Goal: Information Seeking & Learning: Find specific page/section

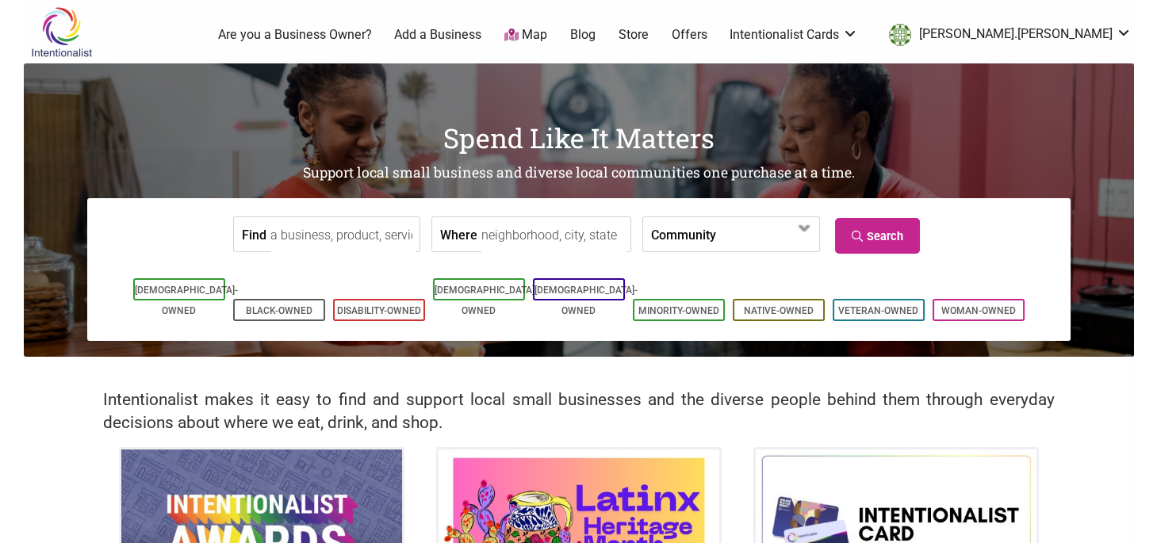
click at [539, 243] on input "Where" at bounding box center [553, 235] width 145 height 36
click at [504, 236] on input "ballard" at bounding box center [553, 235] width 145 height 36
type input "seattle, wa"
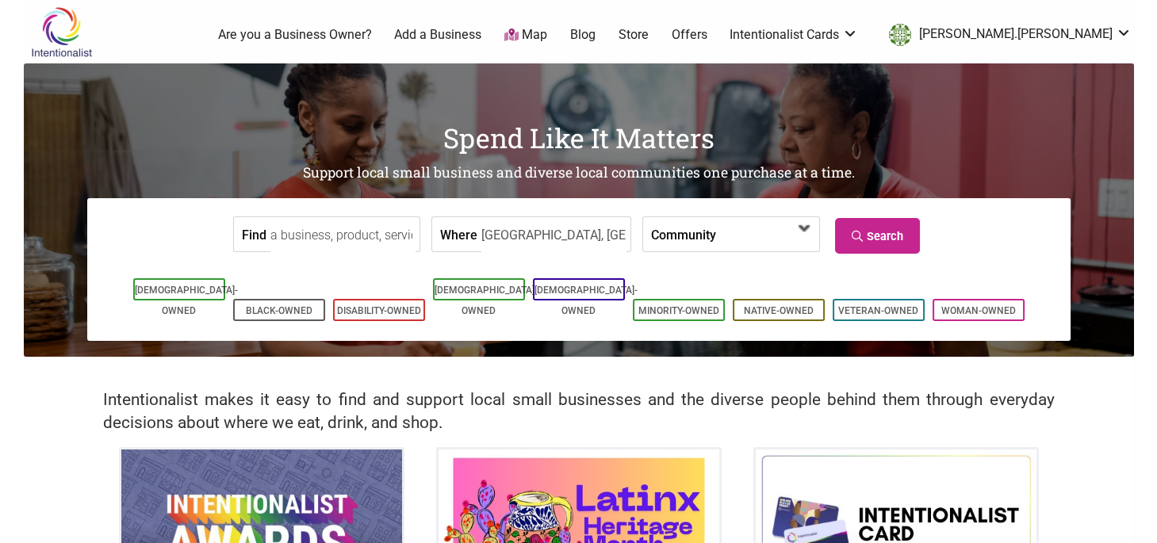
click at [744, 231] on span at bounding box center [761, 235] width 68 height 27
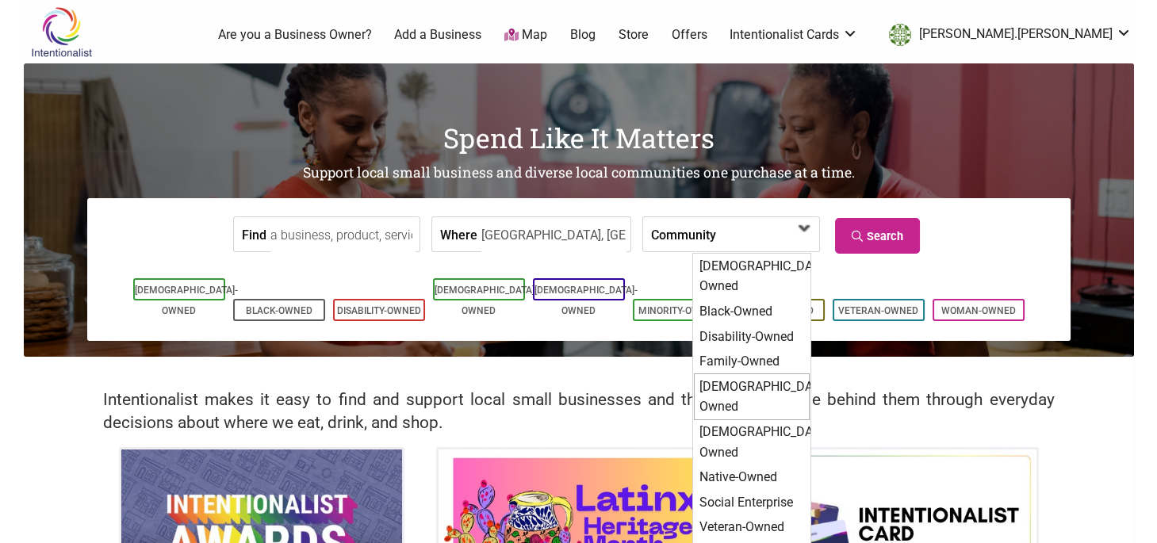
click at [754, 374] on div "[DEMOGRAPHIC_DATA]-Owned" at bounding box center [752, 397] width 116 height 47
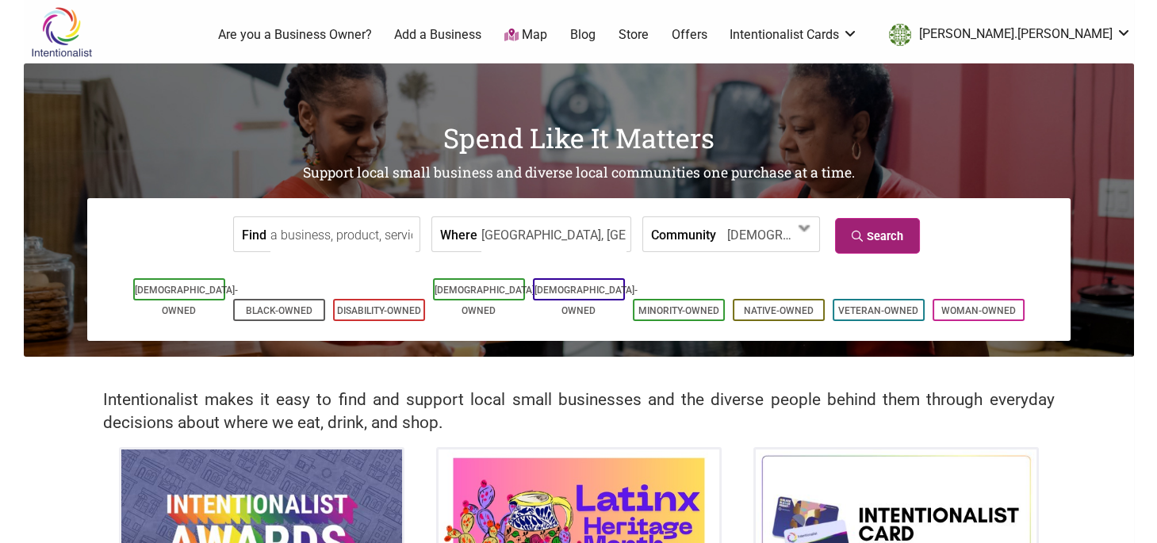
click at [881, 233] on link "Search" at bounding box center [877, 236] width 85 height 36
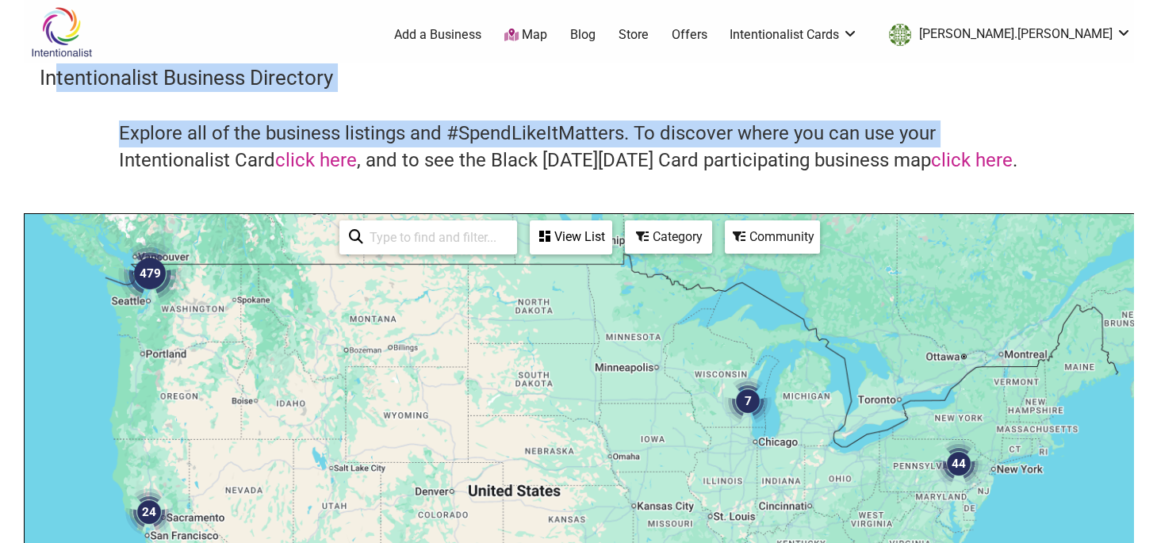
drag, startPoint x: 52, startPoint y: 159, endPoint x: 56, endPoint y: 68, distance: 90.5
click at [56, 68] on div "Intentionalist Business Directory Explore all of the business listings and #Spe…" at bounding box center [579, 447] width 1110 height 769
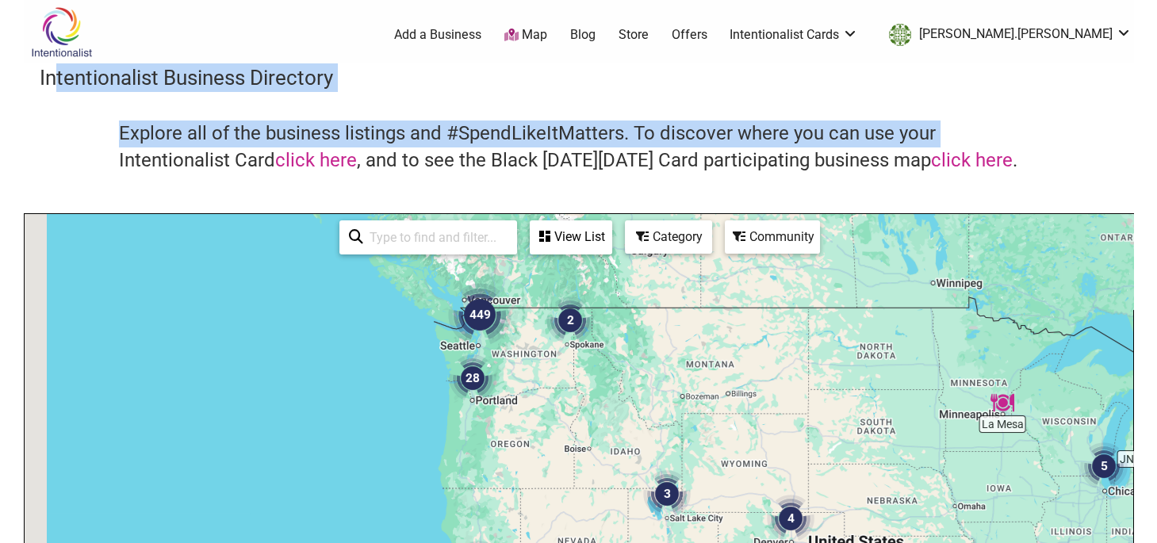
drag, startPoint x: 195, startPoint y: 307, endPoint x: 592, endPoint y: 374, distance: 402.1
click at [593, 374] on div at bounding box center [579, 522] width 1109 height 617
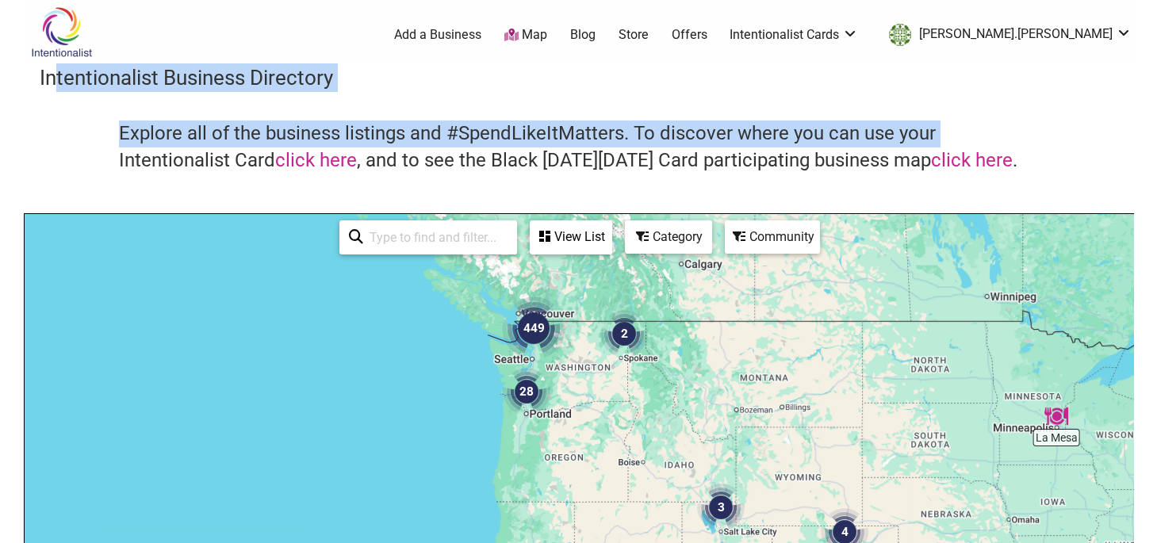
click at [523, 318] on img "449" at bounding box center [533, 328] width 63 height 63
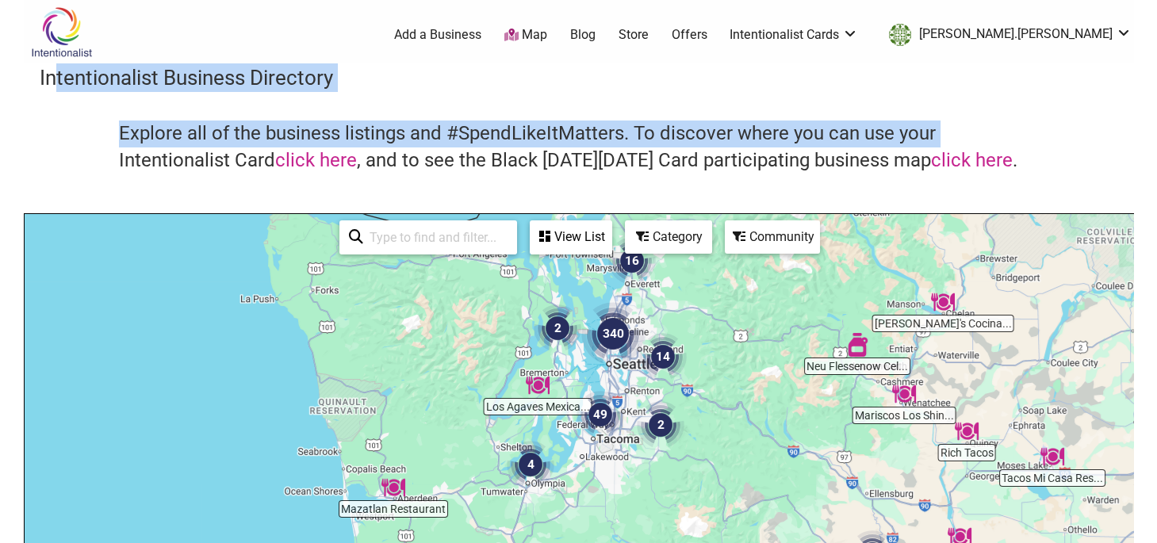
drag, startPoint x: 480, startPoint y: 482, endPoint x: 624, endPoint y: 291, distance: 239.5
click at [624, 291] on div "To navigate, press the arrow keys." at bounding box center [579, 522] width 1109 height 617
click at [614, 333] on img "340" at bounding box center [611, 332] width 63 height 63
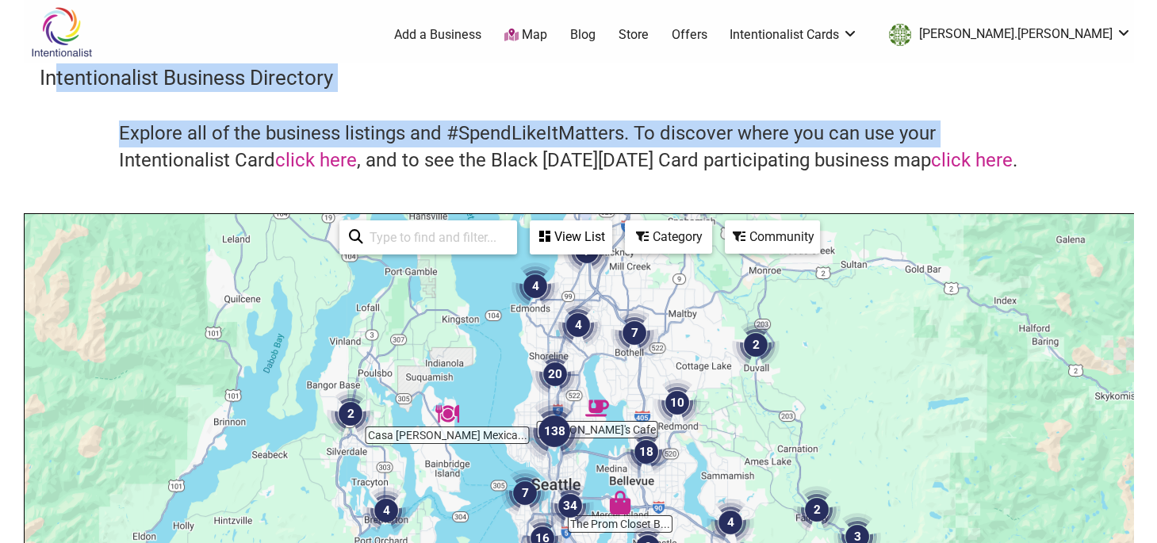
drag, startPoint x: 738, startPoint y: 441, endPoint x: 696, endPoint y: 379, distance: 75.2
click at [696, 379] on img "10" at bounding box center [678, 403] width 48 height 48
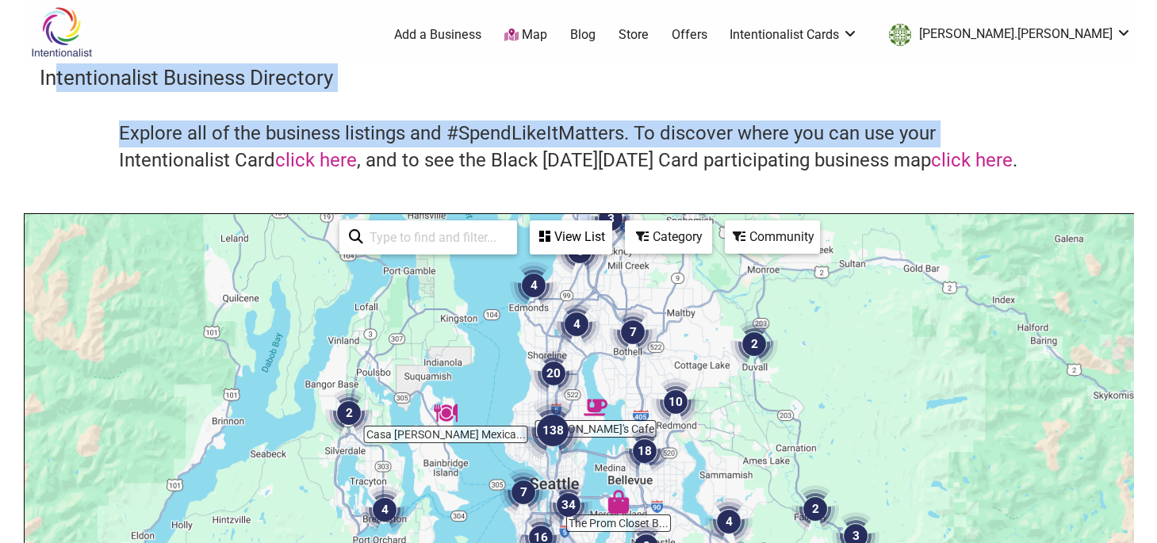
click at [551, 423] on img "138" at bounding box center [552, 430] width 63 height 63
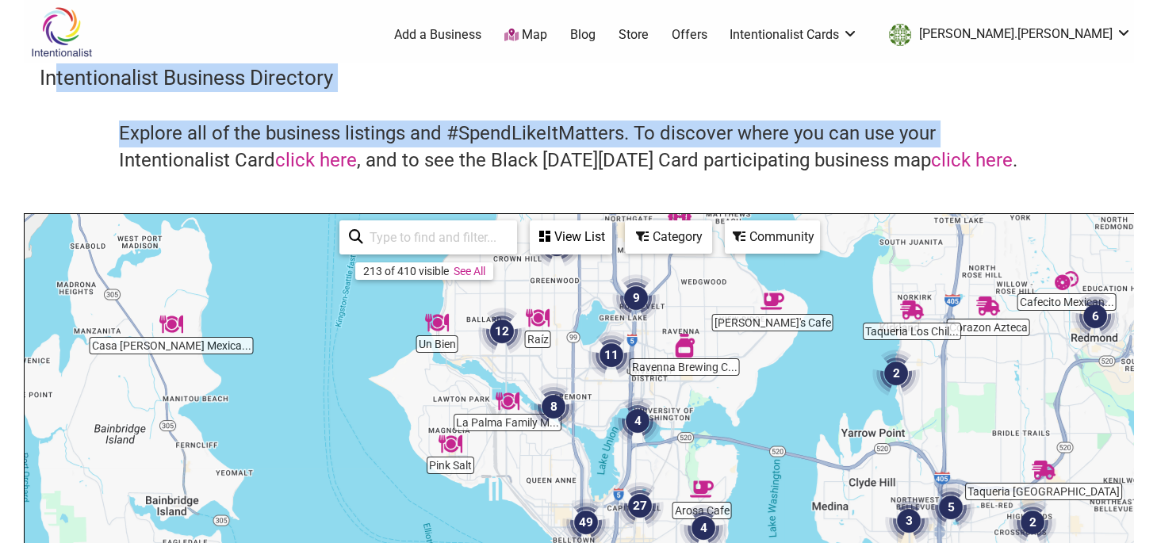
drag, startPoint x: 681, startPoint y: 454, endPoint x: 675, endPoint y: 394, distance: 59.8
click at [675, 394] on div "To navigate, press the arrow keys." at bounding box center [579, 522] width 1109 height 617
click at [548, 406] on img "8" at bounding box center [554, 407] width 48 height 48
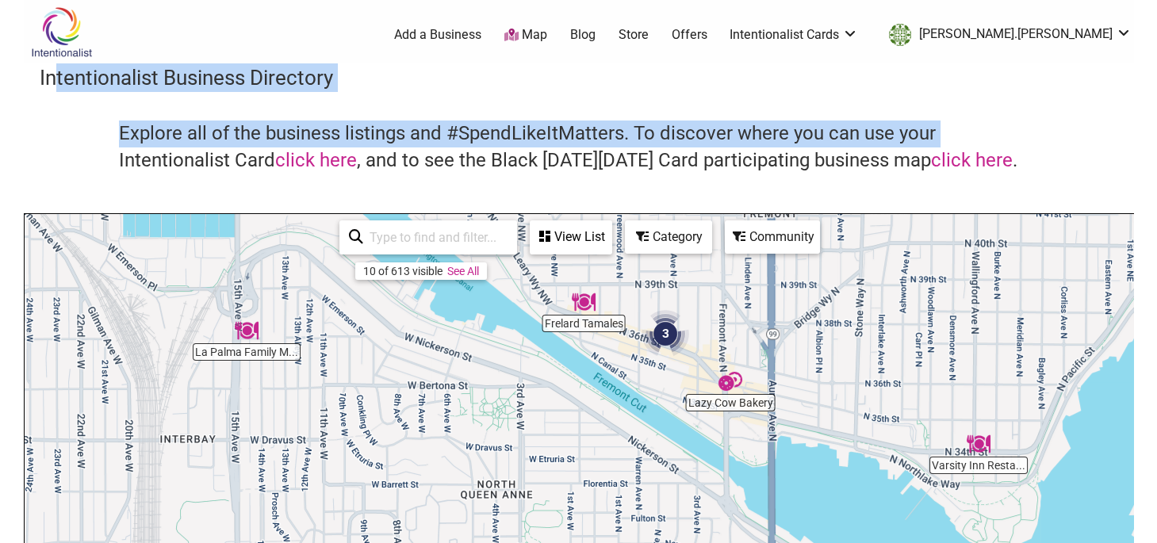
click at [668, 332] on img "3" at bounding box center [666, 334] width 48 height 48
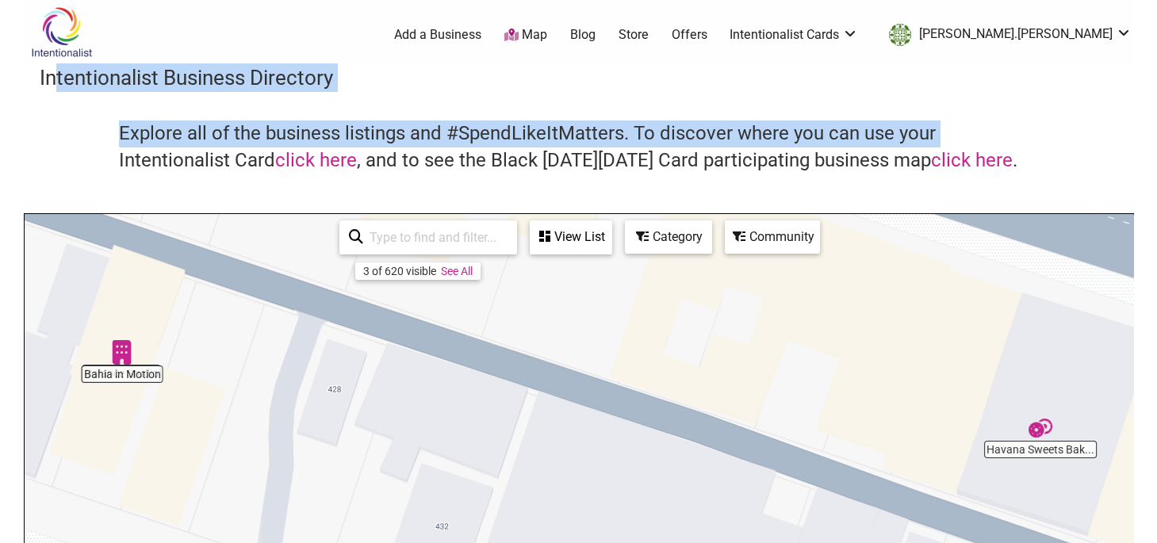
drag, startPoint x: 603, startPoint y: 415, endPoint x: 605, endPoint y: 293, distance: 122.2
click at [605, 293] on div "To navigate, press the arrow keys." at bounding box center [579, 522] width 1109 height 617
click at [1041, 433] on img "Havana Sweets Bakeshop" at bounding box center [1041, 428] width 24 height 24
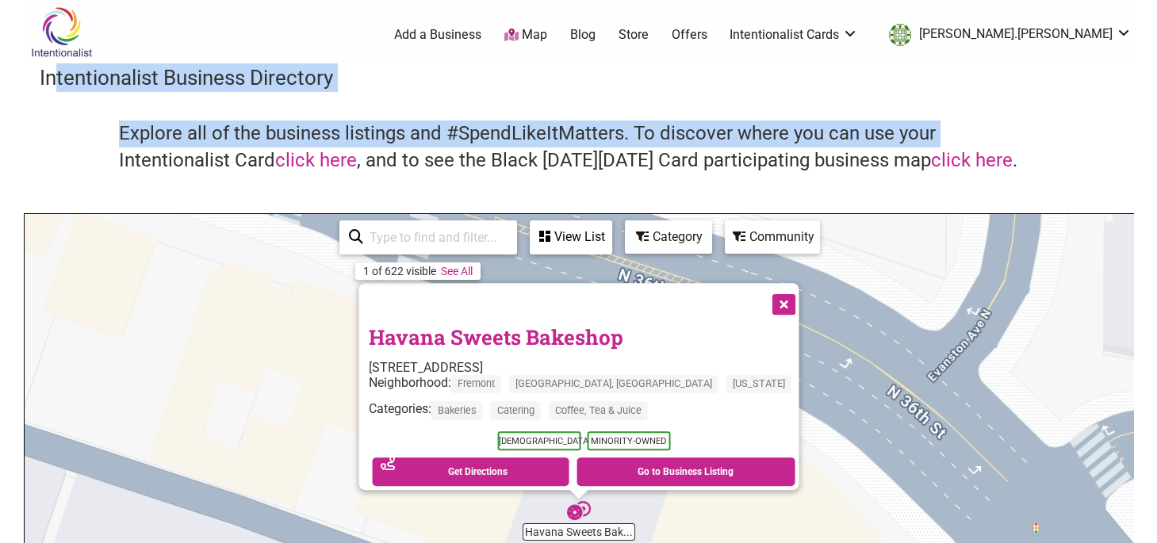
click at [903, 455] on div "To navigate, press the arrow keys. Havana Sweets Bakeshop [STREET_ADDRESS] Neig…" at bounding box center [579, 522] width 1109 height 617
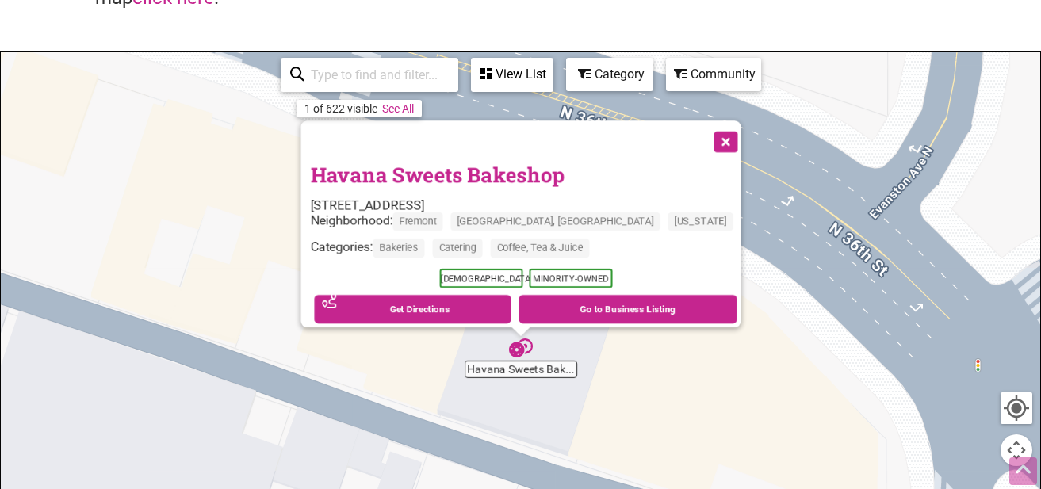
scroll to position [198, 0]
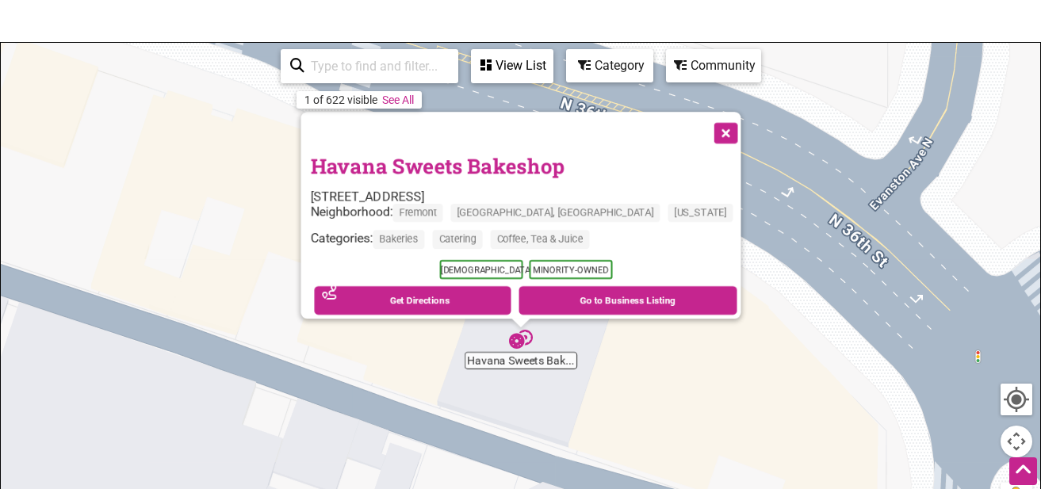
drag, startPoint x: 980, startPoint y: 294, endPoint x: 949, endPoint y: 279, distance: 34.4
click at [949, 279] on div "To navigate, press the arrow keys. Havana Sweets Bakeshop [STREET_ADDRESS] Neig…" at bounding box center [521, 351] width 1040 height 617
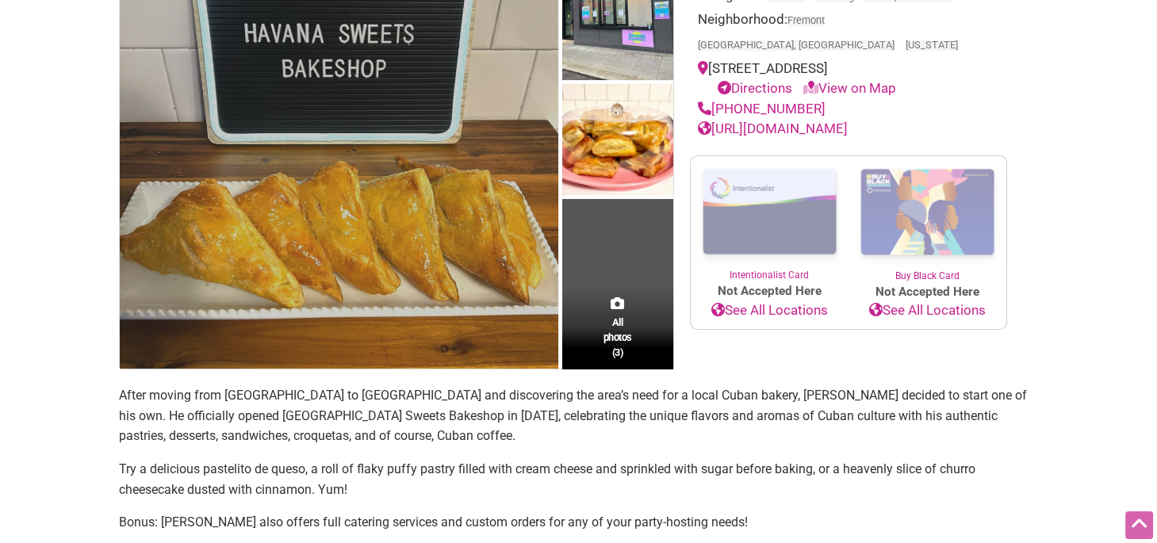
scroll to position [370, 0]
